Goal: Check status: Check status

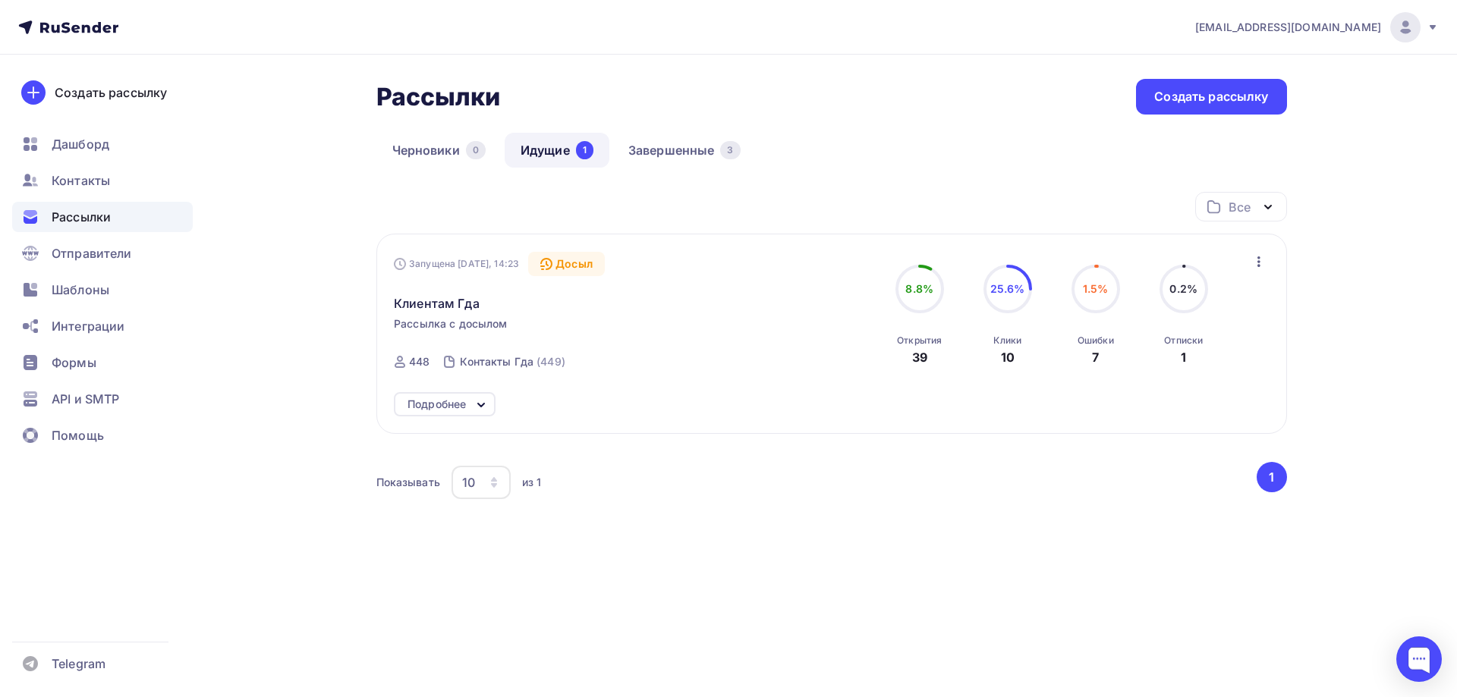
click at [488, 401] on icon at bounding box center [481, 405] width 18 height 18
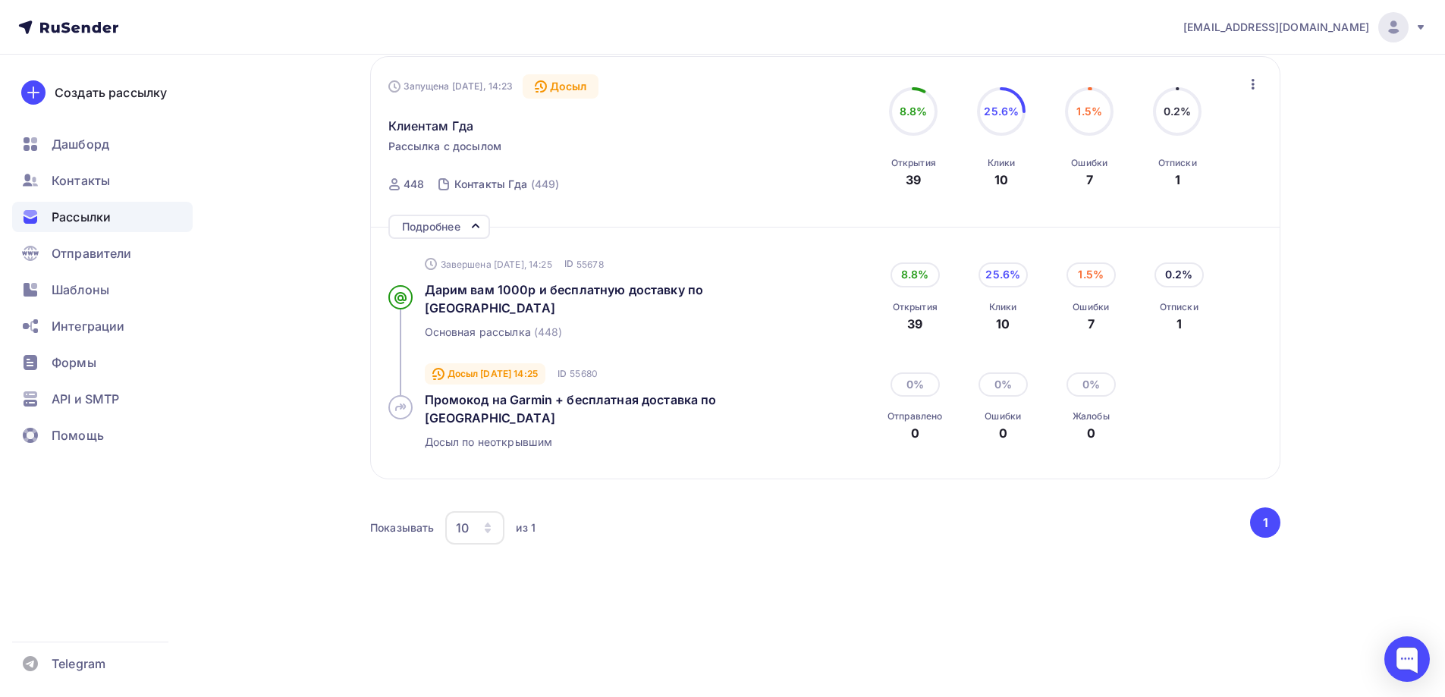
scroll to position [180, 0]
click at [519, 288] on span "Дарим вам 1000р и бесплатную доставку по России" at bounding box center [564, 296] width 279 height 33
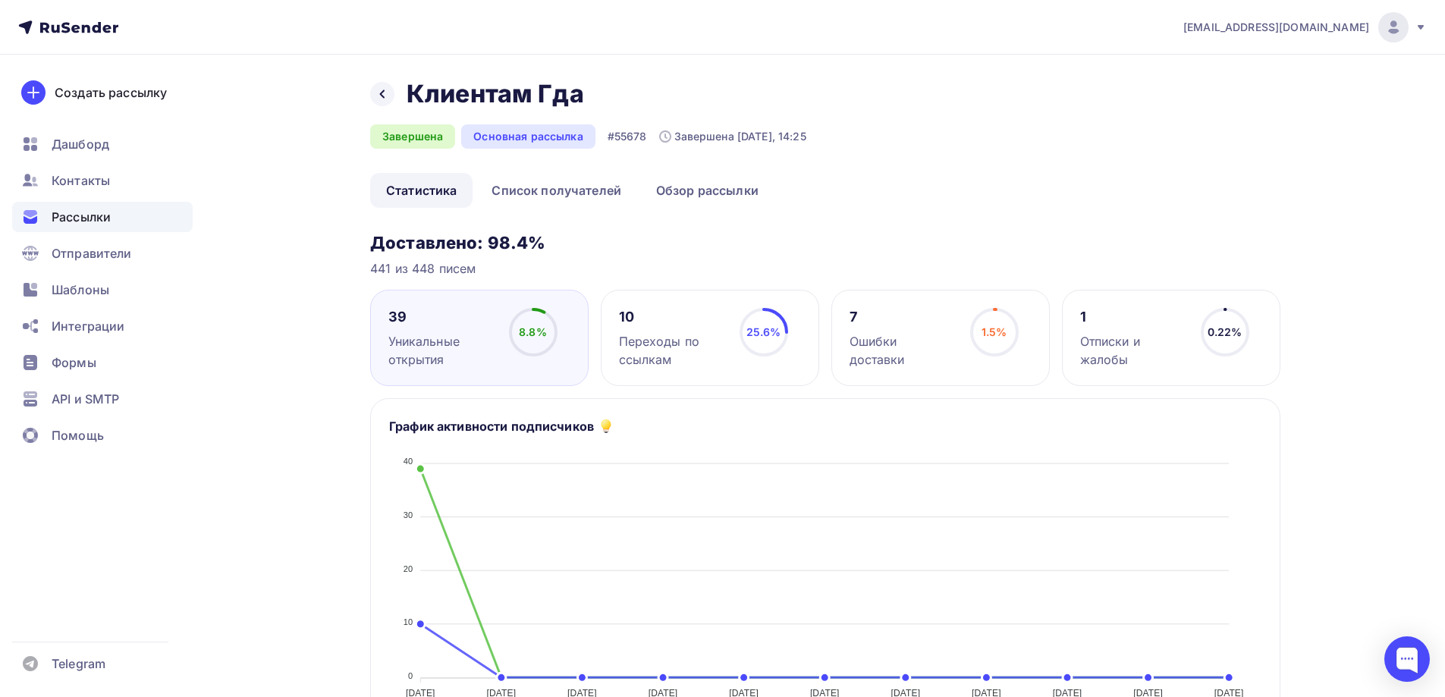
click at [649, 310] on div "10" at bounding box center [672, 317] width 107 height 18
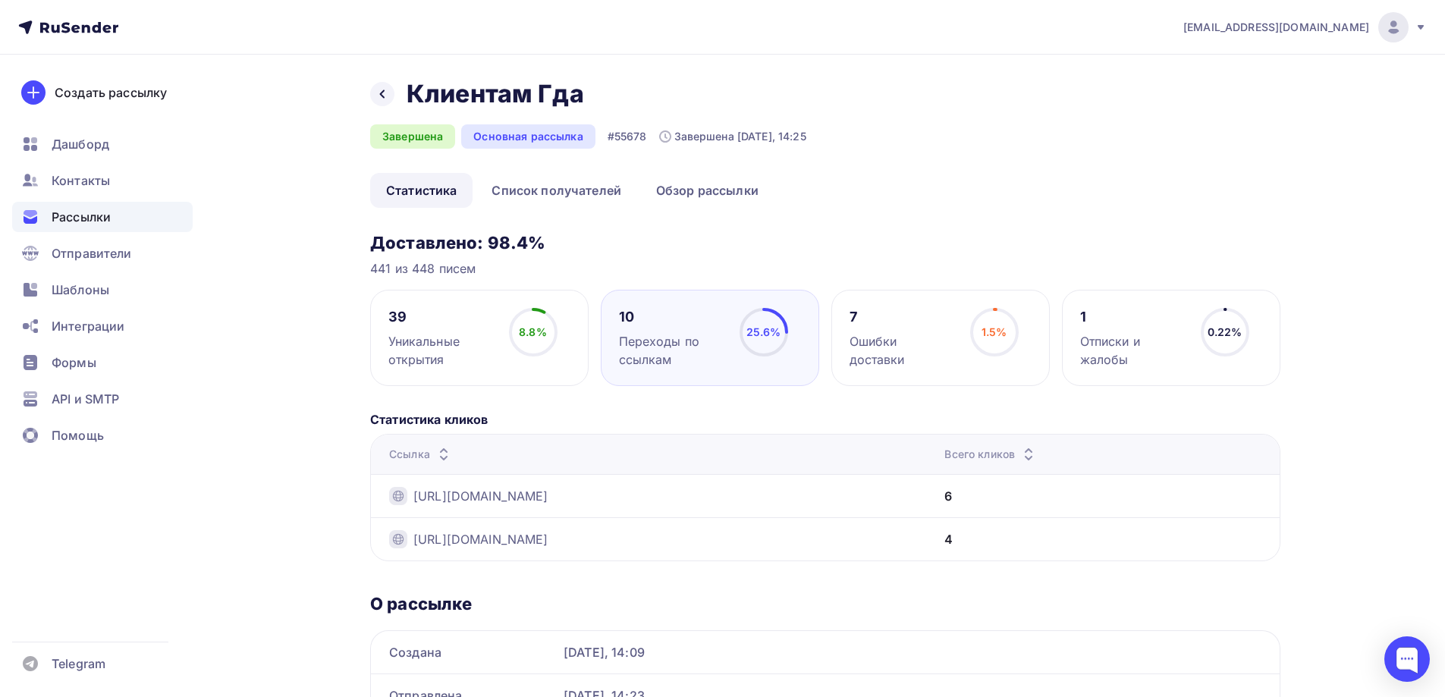
click at [690, 321] on div "10" at bounding box center [672, 317] width 107 height 18
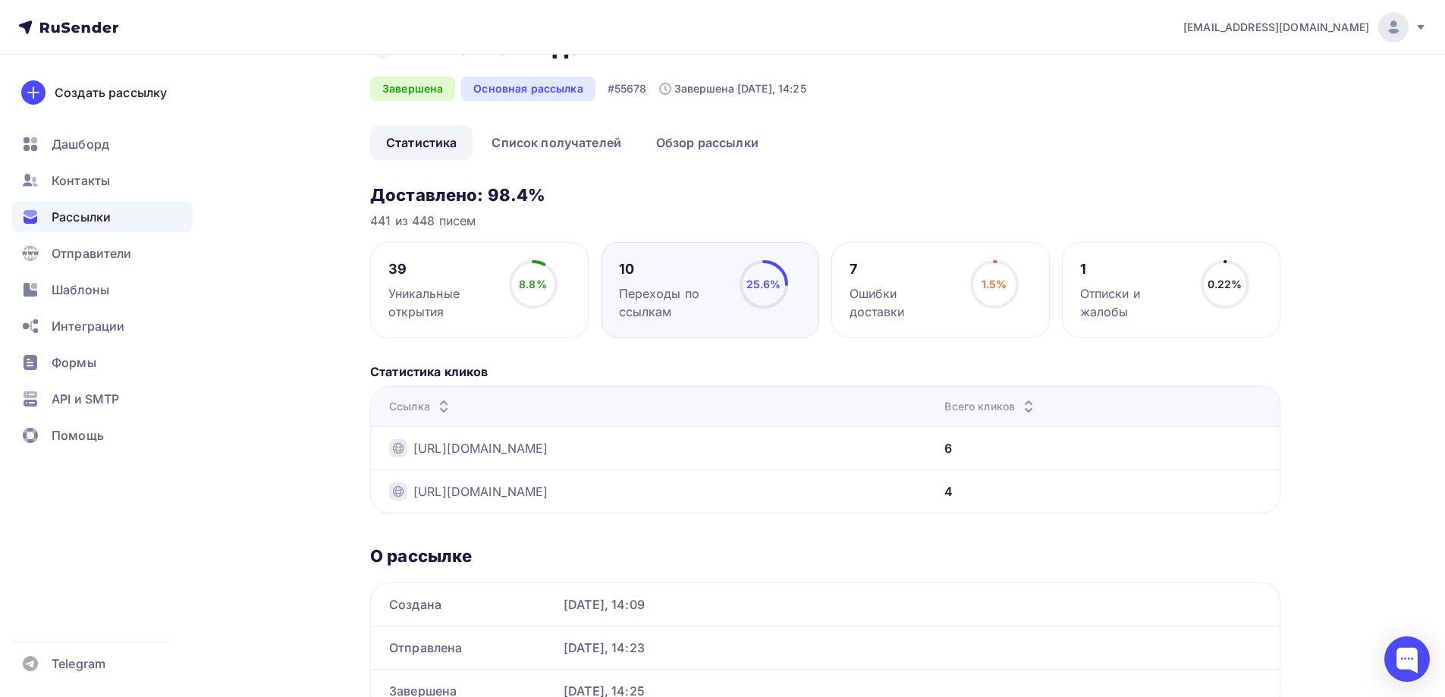
scroll to position [124, 0]
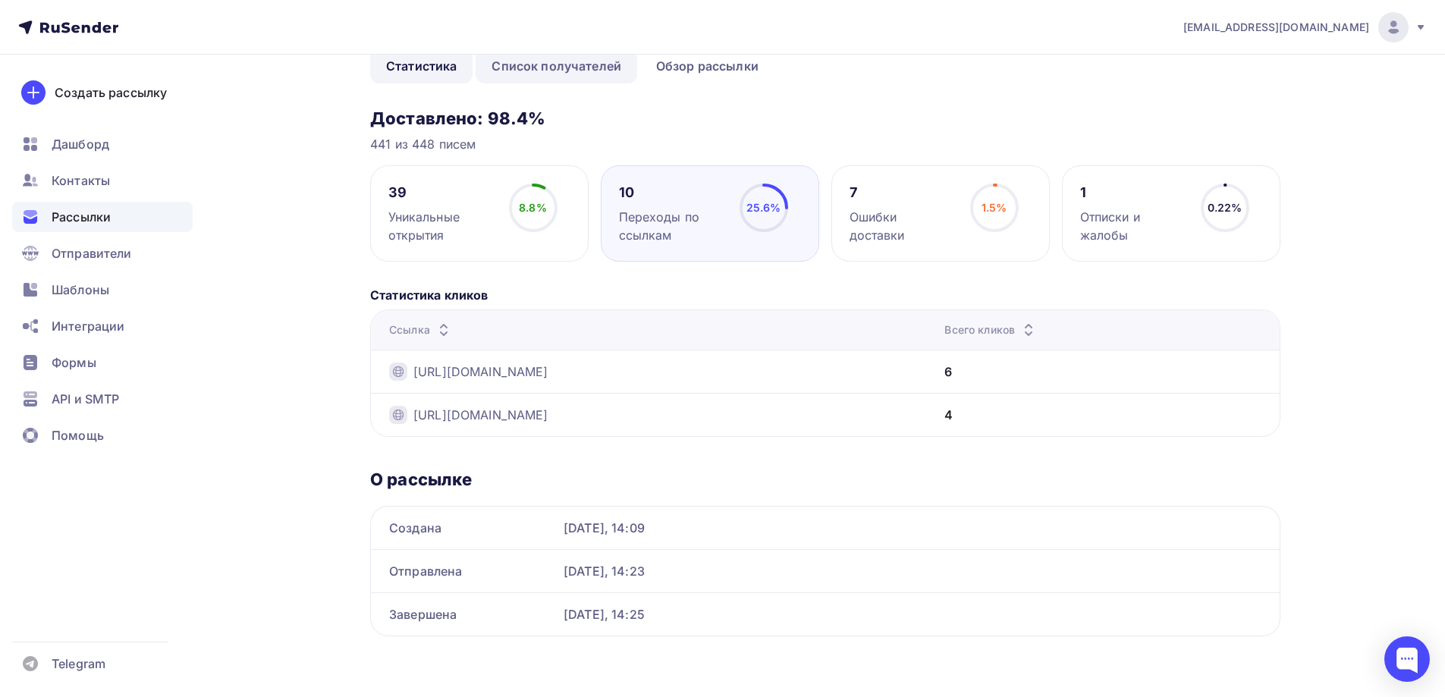
click at [545, 68] on link "Список получателей" at bounding box center [557, 66] width 162 height 35
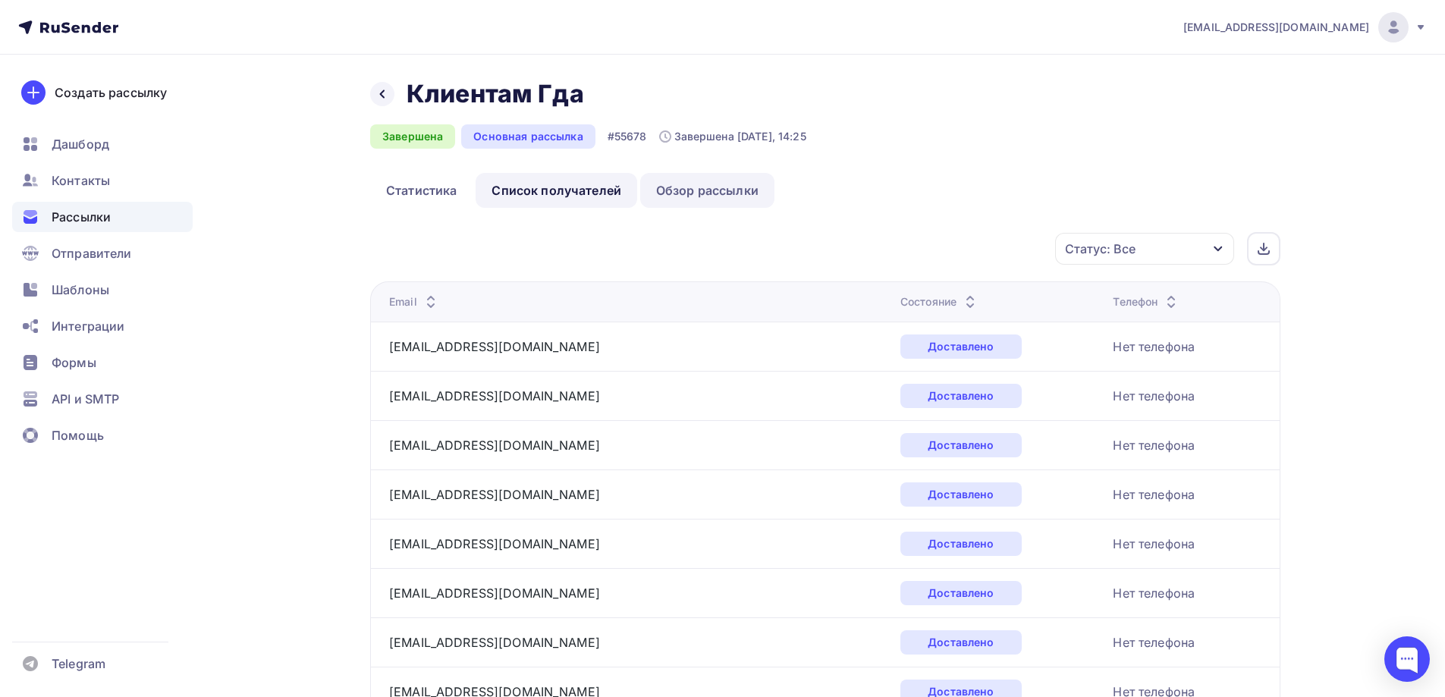
click at [704, 193] on link "Обзор рассылки" at bounding box center [707, 190] width 134 height 35
